Goal: Use online tool/utility: Utilize a website feature to perform a specific function

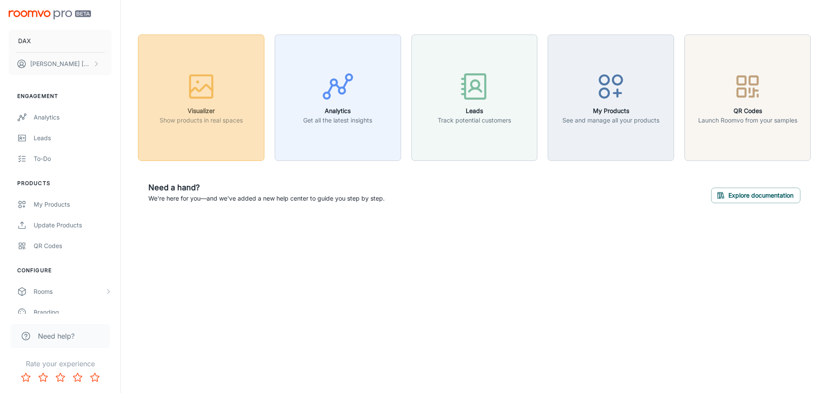
drag, startPoint x: 227, startPoint y: 137, endPoint x: 196, endPoint y: 113, distance: 39.1
click at [196, 113] on h6 "Visualizer" at bounding box center [200, 110] width 83 height 9
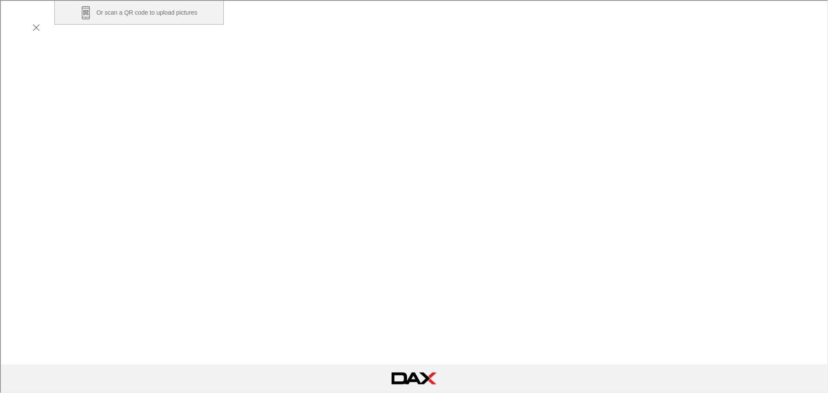
scroll to position [152, 0]
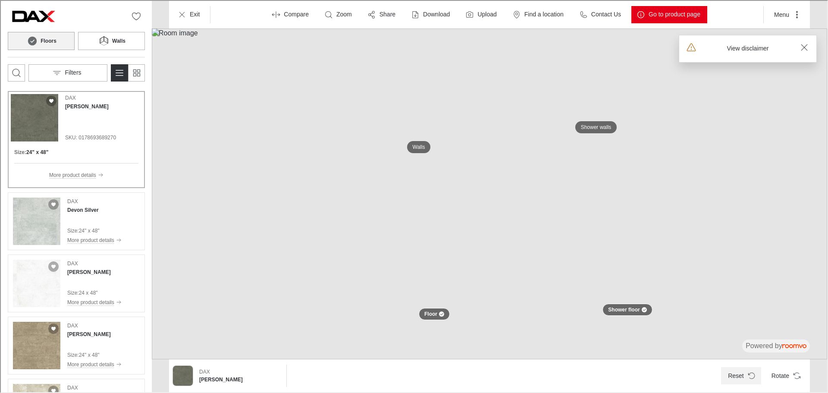
click at [743, 370] on button "Reset" at bounding box center [740, 374] width 40 height 17
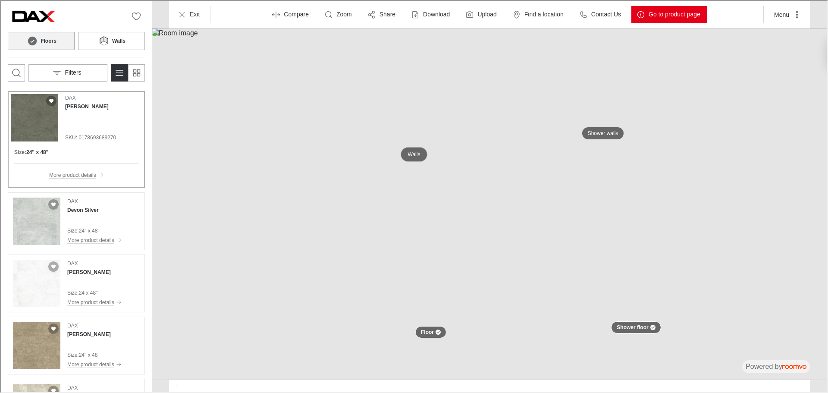
click at [408, 154] on p "Walls" at bounding box center [413, 153] width 12 height 7
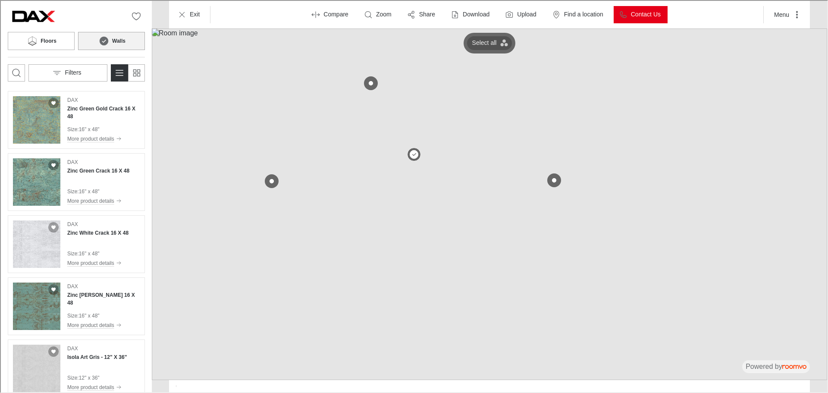
click at [490, 40] on p "Select all" at bounding box center [483, 42] width 25 height 9
click at [415, 150] on button at bounding box center [412, 153] width 17 height 17
click at [82, 70] on button "Filters" at bounding box center [67, 71] width 79 height 17
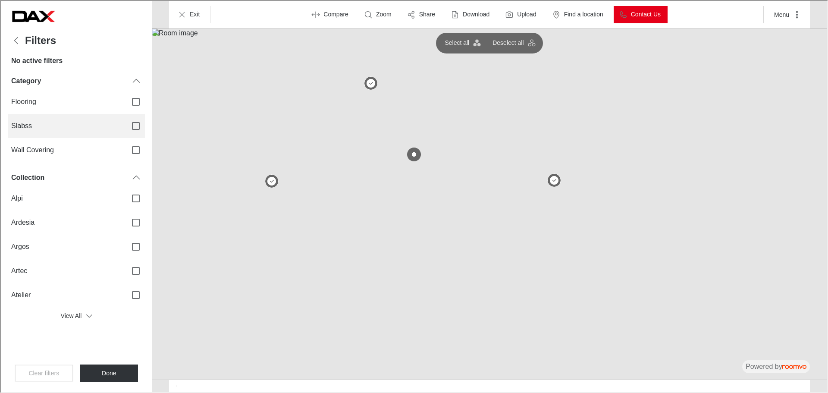
click at [134, 129] on input "Slabss" at bounding box center [135, 125] width 18 height 18
checkbox input "true"
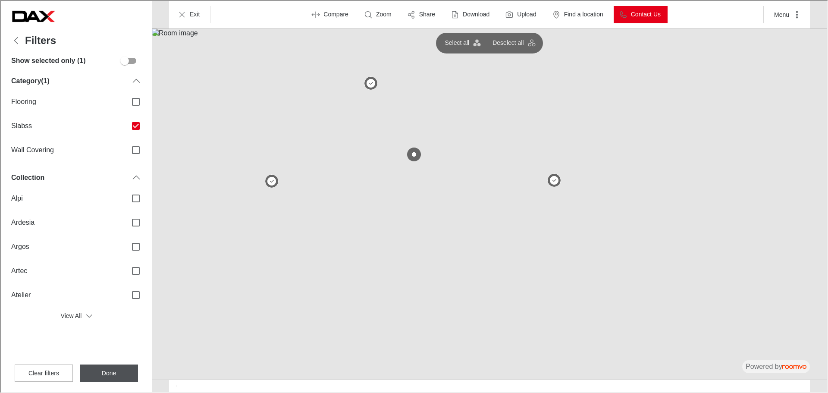
click at [115, 376] on button "Done" at bounding box center [108, 371] width 58 height 17
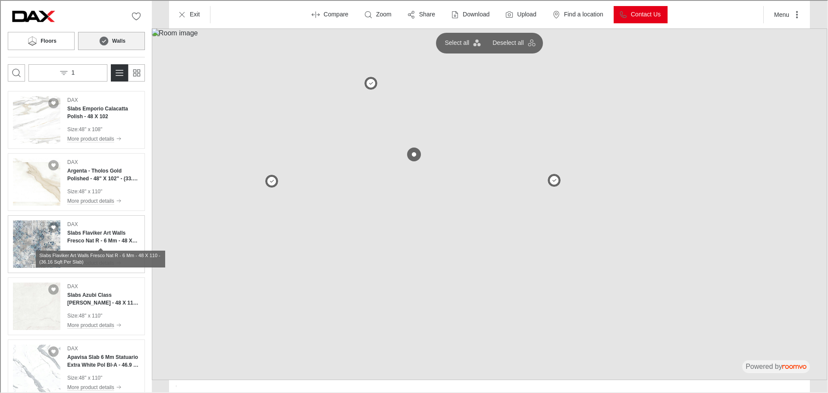
click at [94, 240] on h4 "Slabs Flaviker Art Walls Fresco Nat R - 6 Mm - 48 X 110 - (36.16 Sqft Per Slab)" at bounding box center [102, 236] width 72 height 16
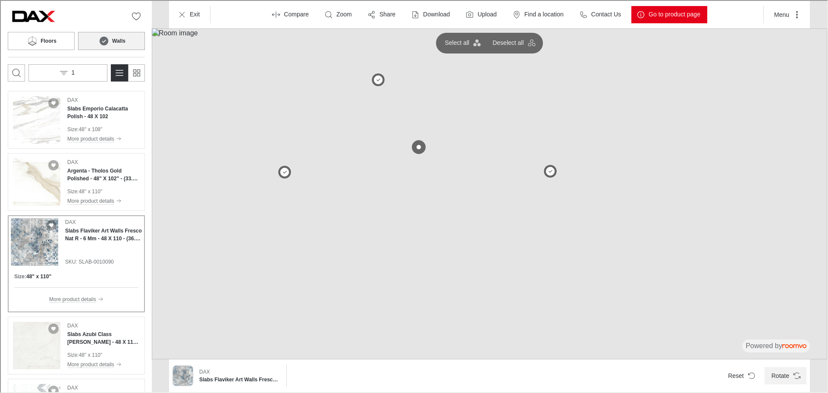
click at [792, 378] on icon "Rotate Surface" at bounding box center [795, 374] width 9 height 9
click at [788, 369] on button "Rotate" at bounding box center [784, 374] width 42 height 17
drag, startPoint x: 788, startPoint y: 369, endPoint x: 70, endPoint y: 38, distance: 790.1
click at [70, 38] on button "Floors" at bounding box center [40, 40] width 67 height 18
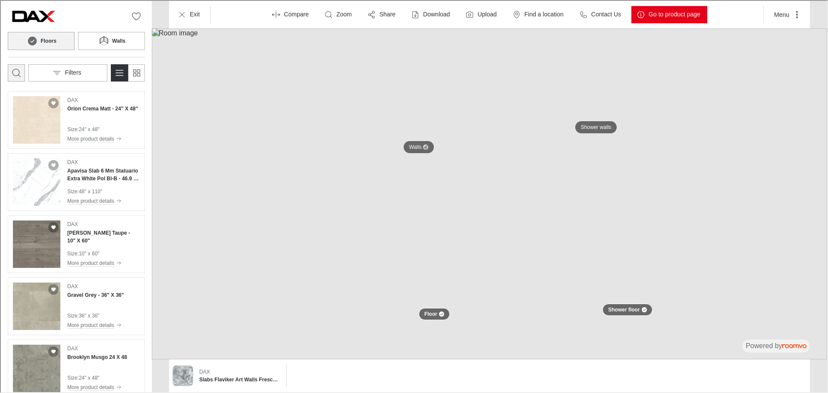
click at [12, 68] on icon "Open search box" at bounding box center [15, 72] width 10 height 10
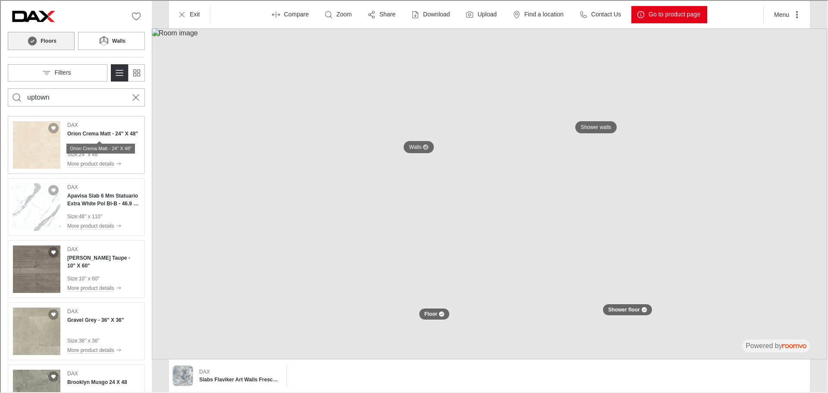
type input "uptown"
click at [7, 88] on button "Search for products" at bounding box center [15, 96] width 17 height 17
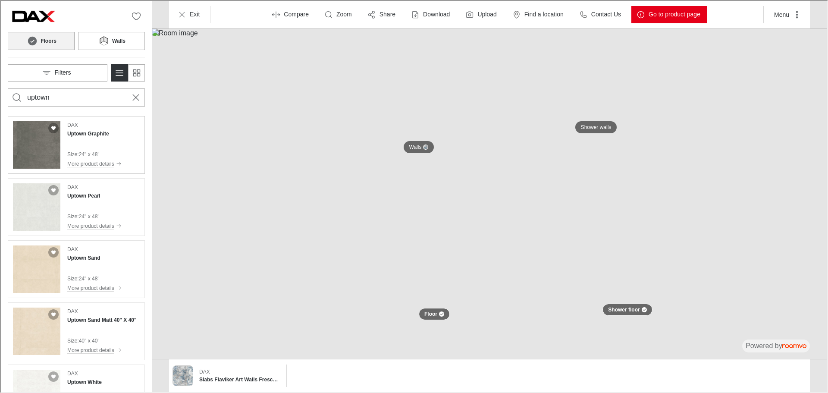
click at [91, 144] on div "DAX Uptown Graphite Size : 24" x 48" More product details" at bounding box center [93, 143] width 54 height 47
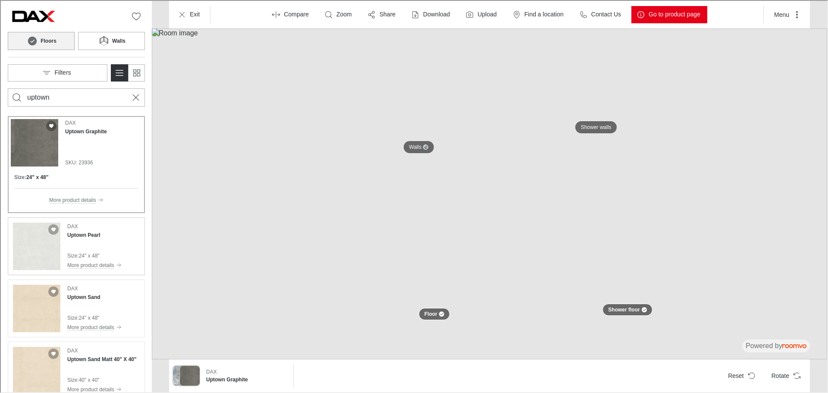
click at [96, 241] on div "DAX Uptown Pearl Size : 24" x 48" More product details" at bounding box center [93, 245] width 54 height 47
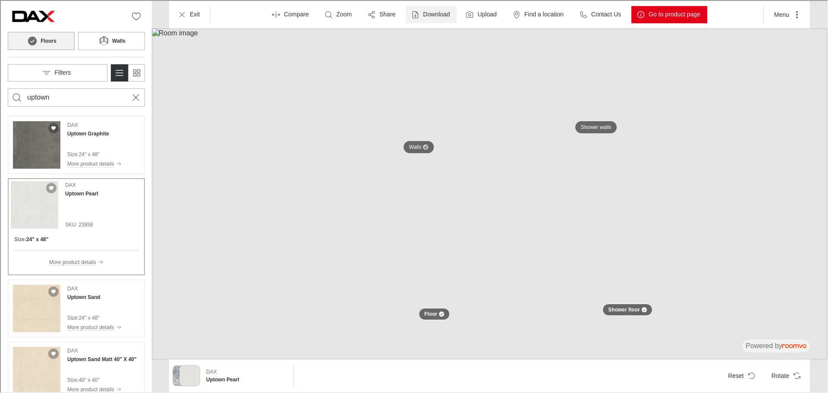
click at [438, 16] on p "Download" at bounding box center [435, 13] width 27 height 9
click at [456, 50] on p "Image & Product Details" at bounding box center [467, 53] width 75 height 9
click at [193, 16] on p "Exit" at bounding box center [194, 13] width 10 height 9
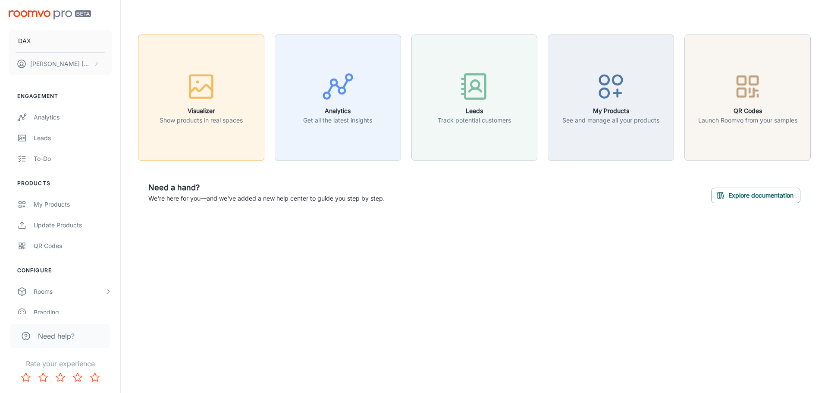
click at [203, 89] on icon "button" at bounding box center [201, 86] width 32 height 32
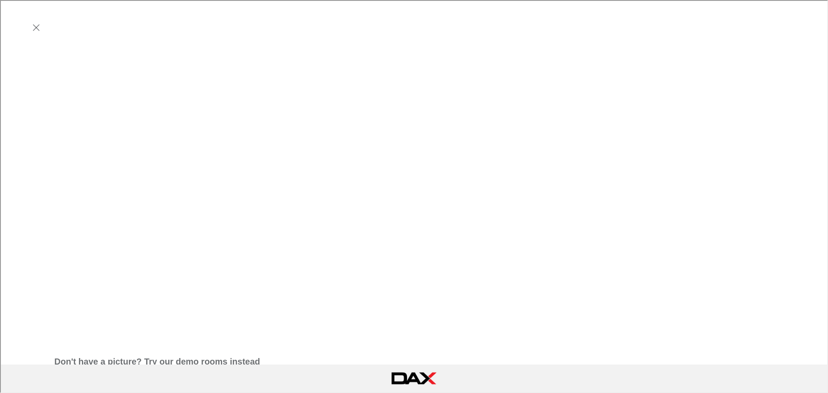
scroll to position [211, 0]
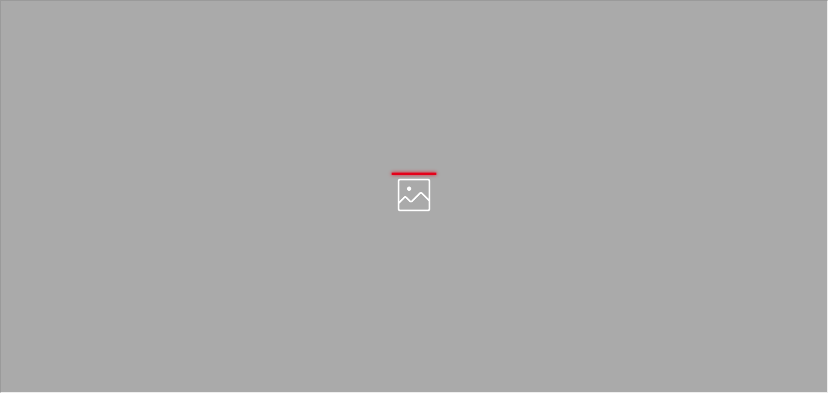
scroll to position [0, 0]
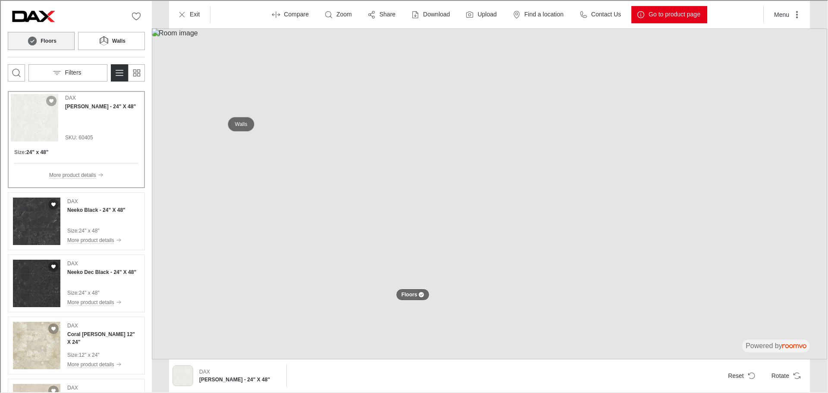
click at [238, 117] on button "Walls" at bounding box center [240, 123] width 27 height 15
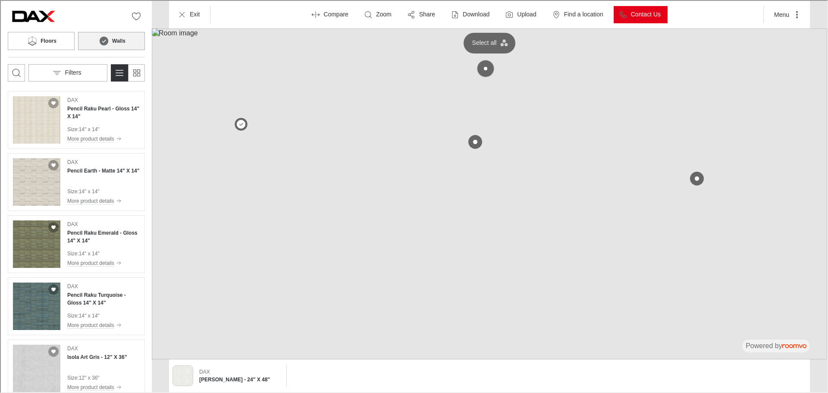
click at [487, 64] on button at bounding box center [484, 67] width 17 height 17
click at [476, 135] on button at bounding box center [473, 141] width 17 height 17
click at [700, 175] on button at bounding box center [695, 177] width 17 height 17
click at [132, 75] on icon "Switch to simple view" at bounding box center [136, 72] width 10 height 10
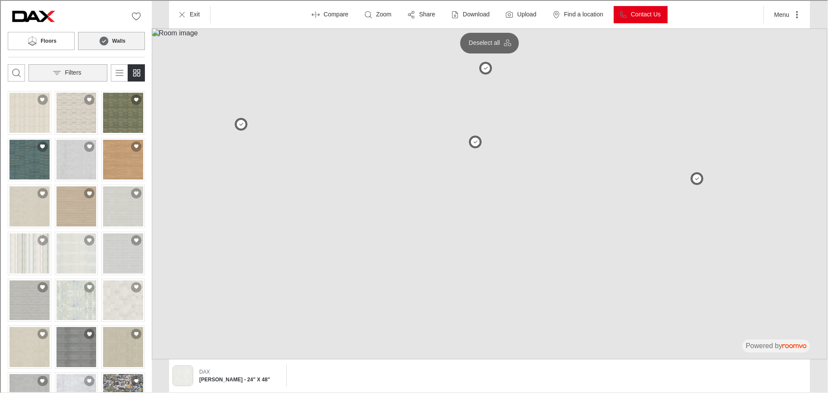
click at [95, 75] on button "Filters" at bounding box center [67, 71] width 79 height 17
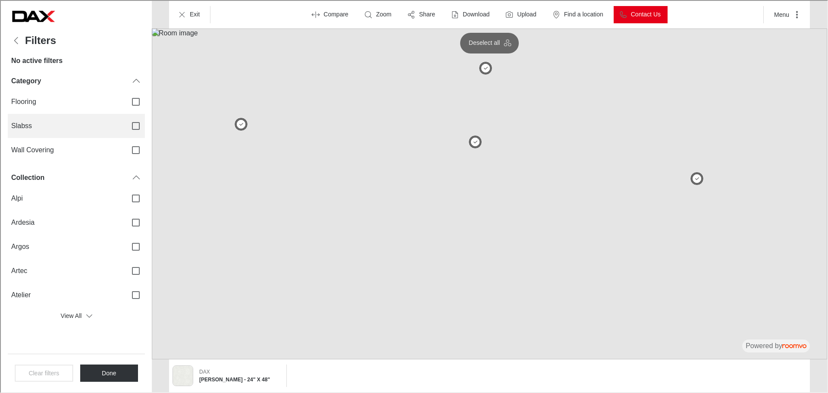
click at [133, 128] on input "Slabss" at bounding box center [135, 125] width 18 height 18
checkbox input "true"
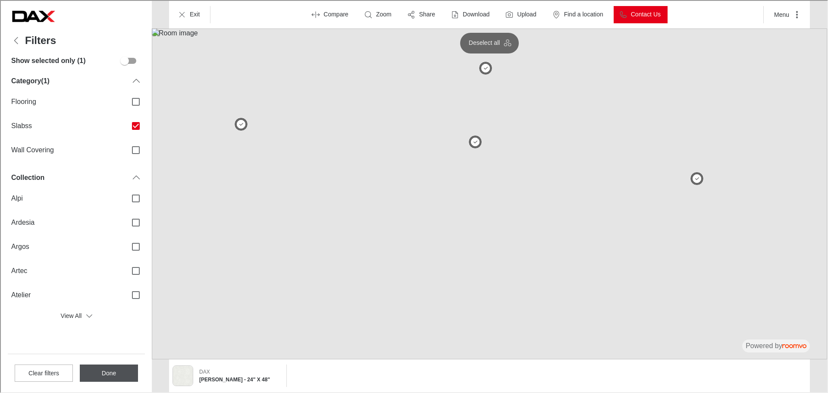
click at [120, 366] on button "Done" at bounding box center [108, 371] width 58 height 17
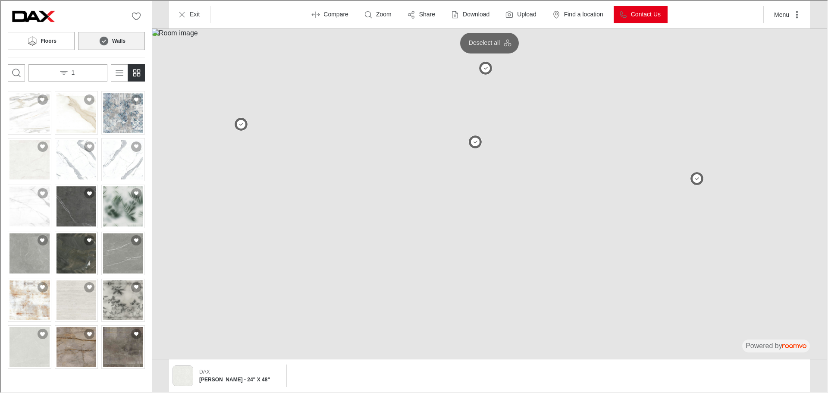
click at [72, 247] on img "See Slabs Tau Tu.Ironstone Black Matt - 48 X 110 - (36.16 Sqft Per Slab) in the…" at bounding box center [76, 252] width 40 height 40
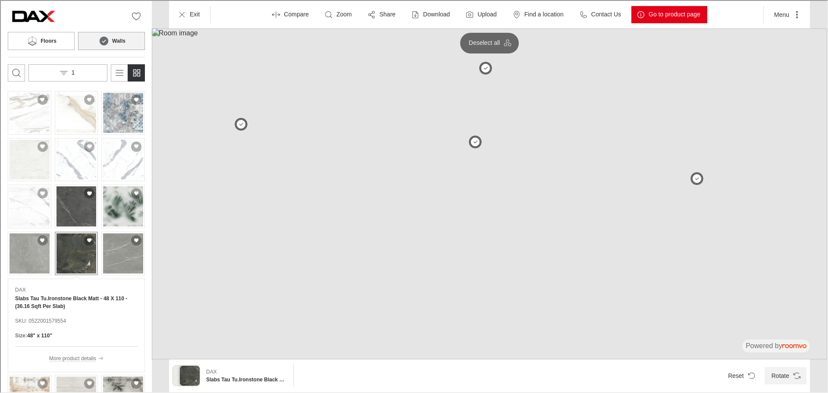
click at [792, 372] on icon "Rotate Surface" at bounding box center [795, 374] width 9 height 9
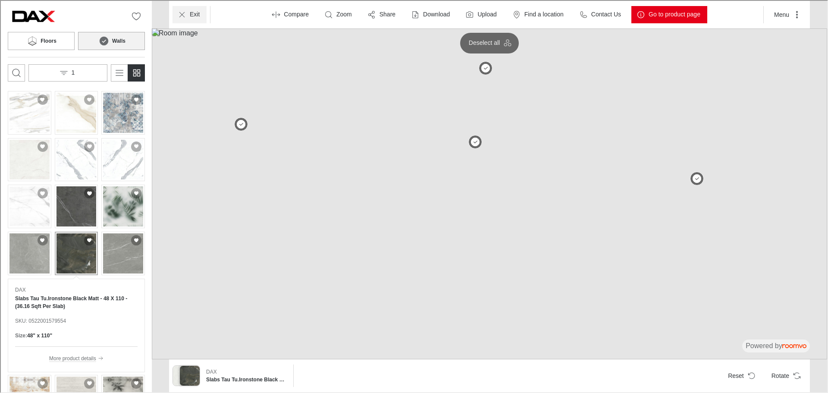
click at [180, 16] on icon "Exit" at bounding box center [181, 13] width 9 height 9
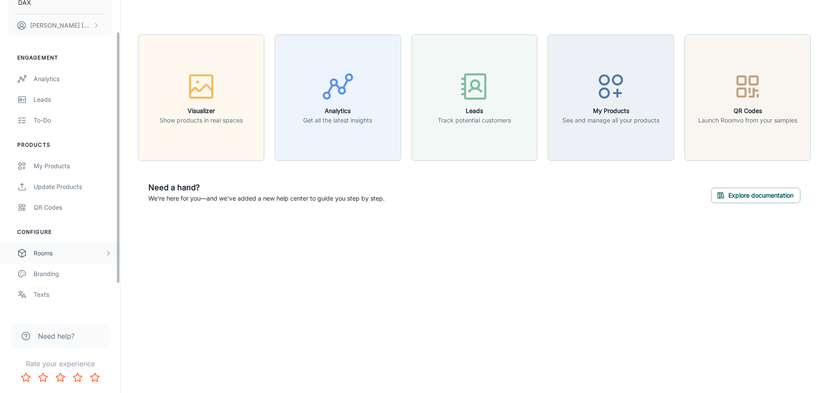
scroll to position [39, 0]
click at [62, 254] on div "Rooms" at bounding box center [69, 252] width 71 height 9
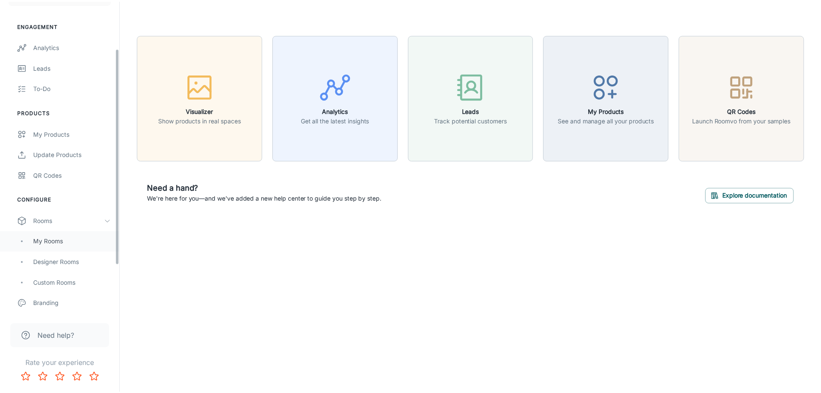
scroll to position [71, 0]
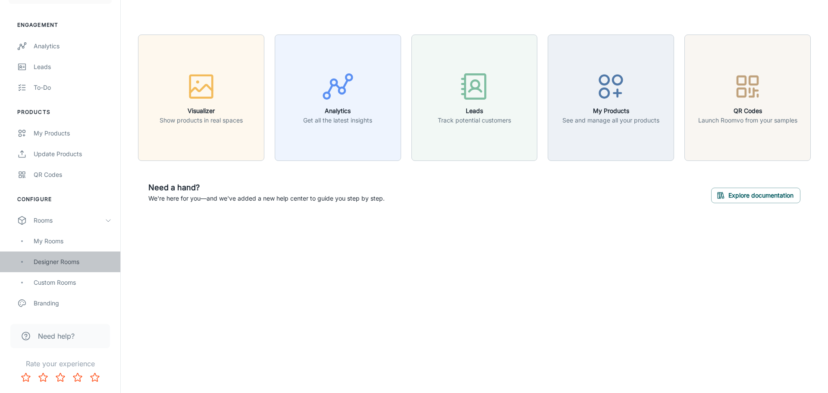
click at [58, 264] on div "Designer Rooms" at bounding box center [73, 261] width 78 height 9
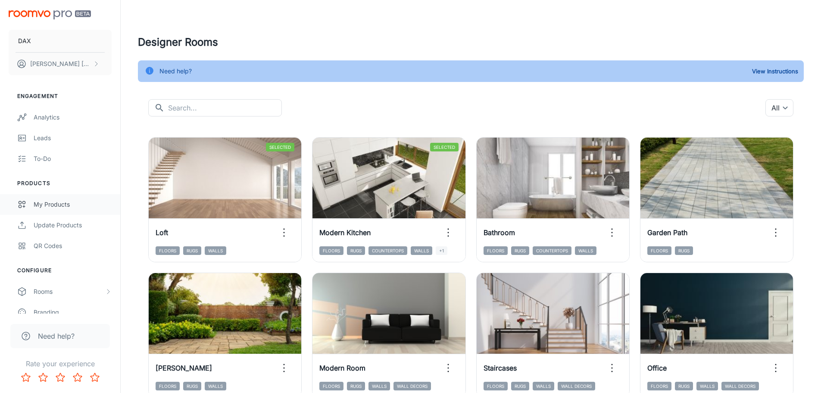
click at [55, 211] on link "My Products" at bounding box center [60, 204] width 120 height 21
